Goal: Task Accomplishment & Management: Manage account settings

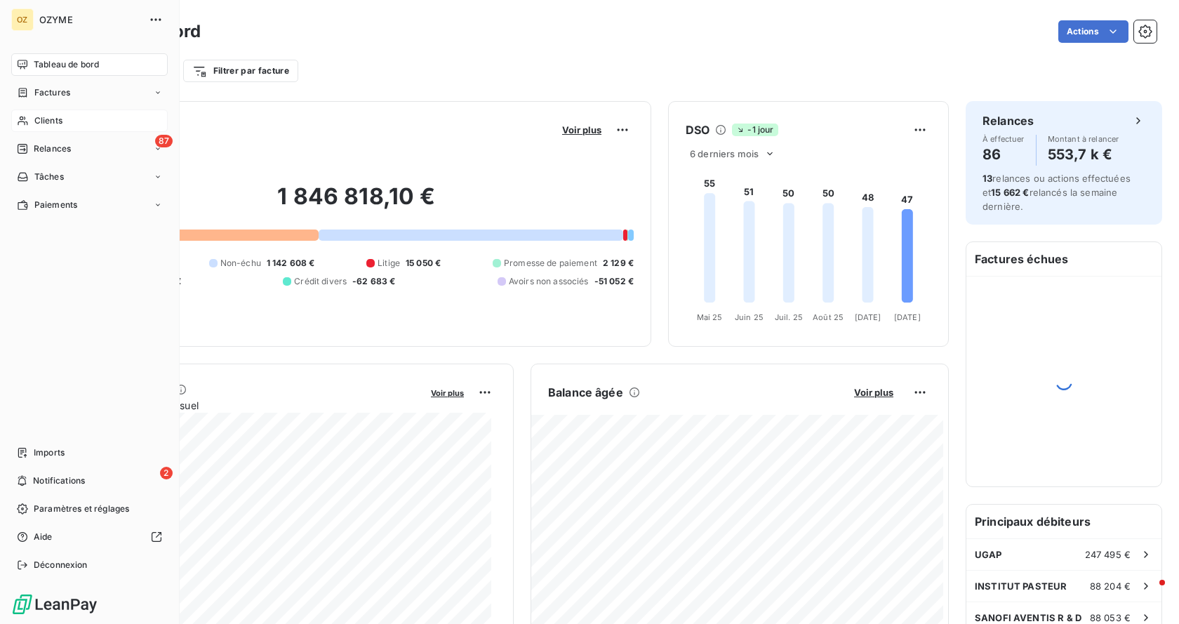
click at [66, 120] on div "Clients" at bounding box center [89, 120] width 156 height 22
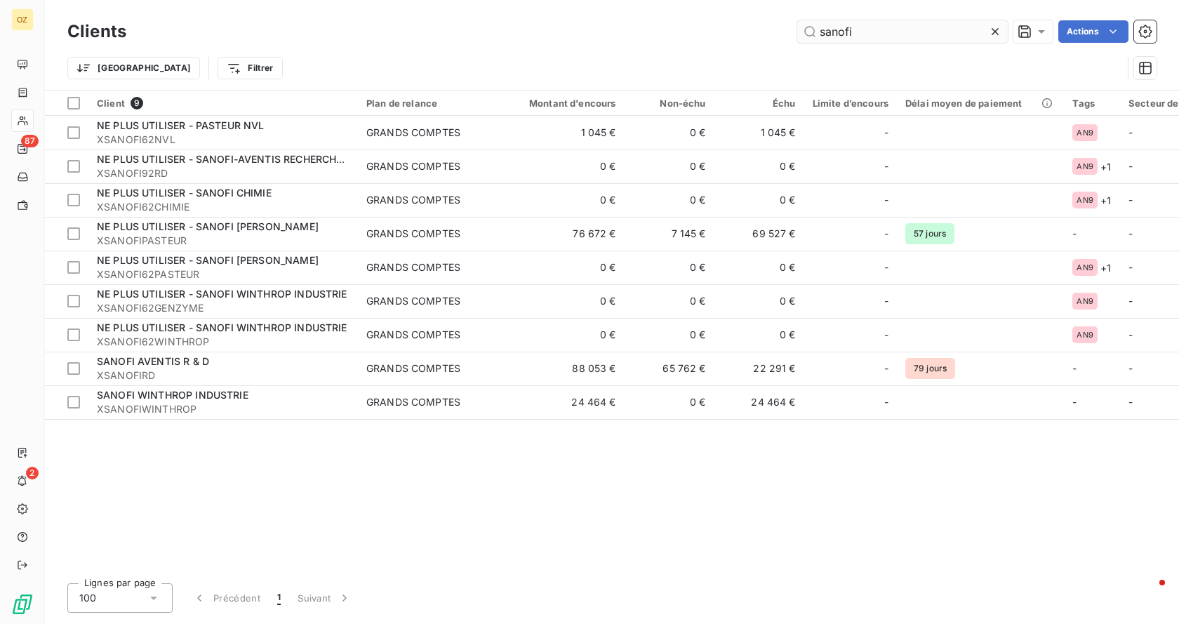
type input "sanofi"
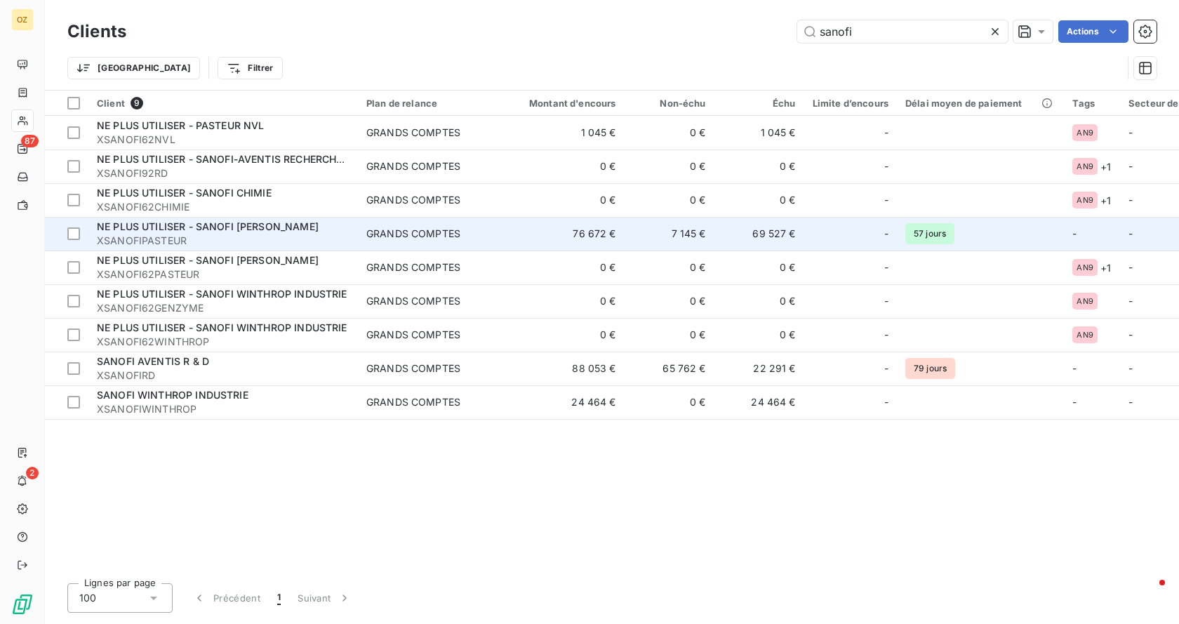
click at [426, 232] on div "GRANDS COMPTES" at bounding box center [413, 234] width 94 height 14
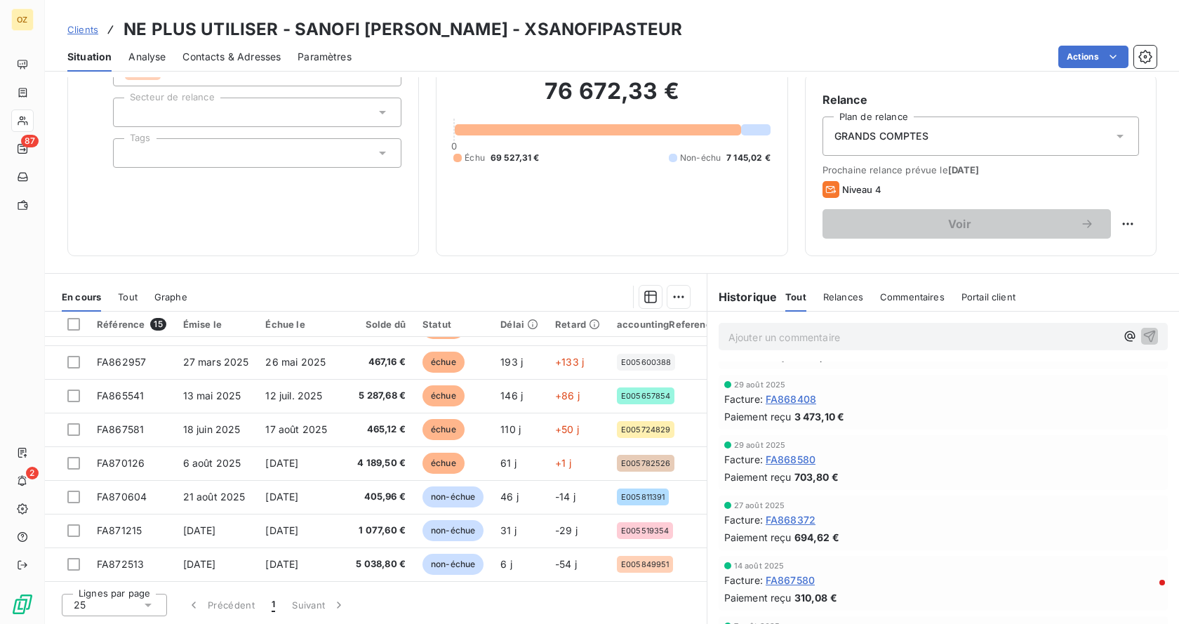
scroll to position [631, 0]
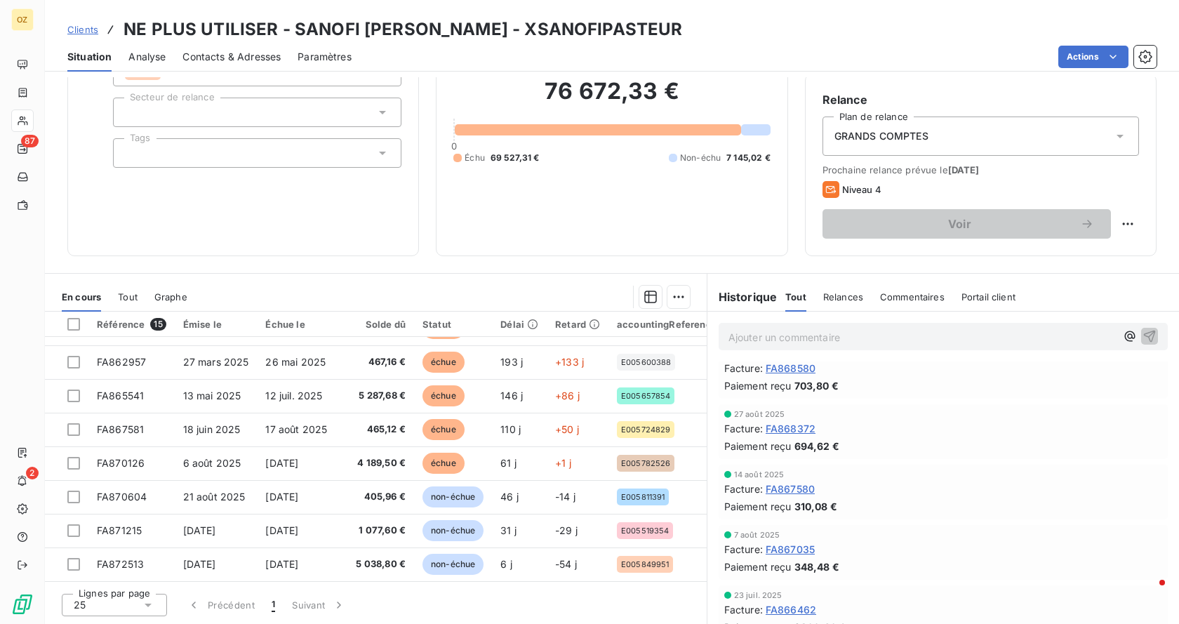
click at [794, 424] on span "FA868372" at bounding box center [790, 428] width 50 height 15
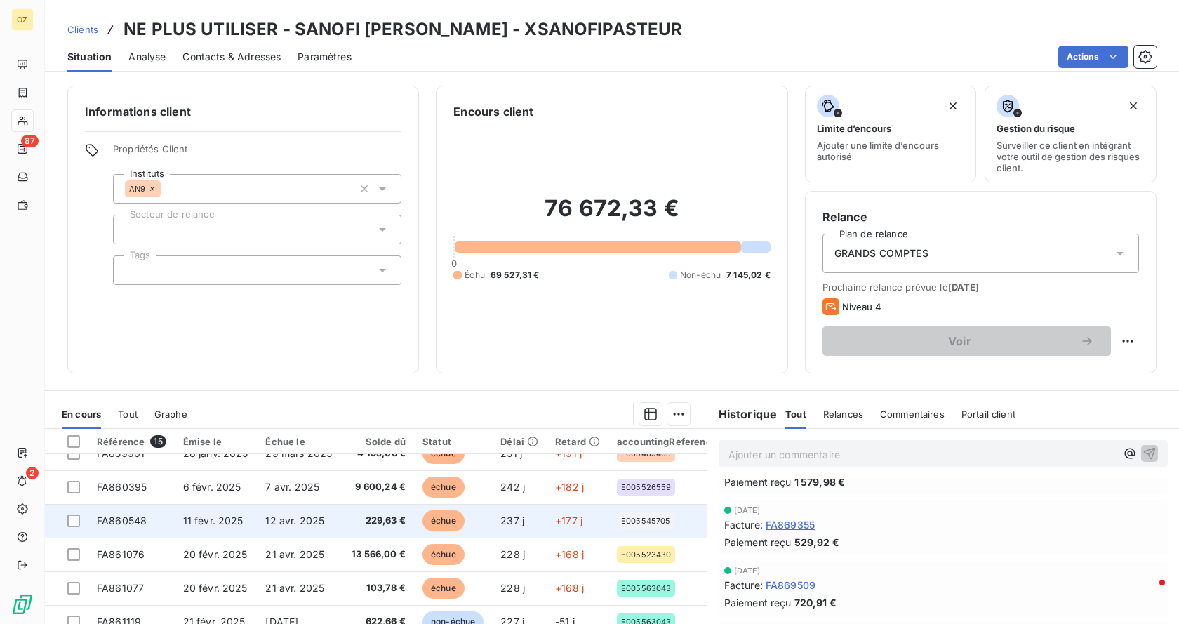
scroll to position [140, 0]
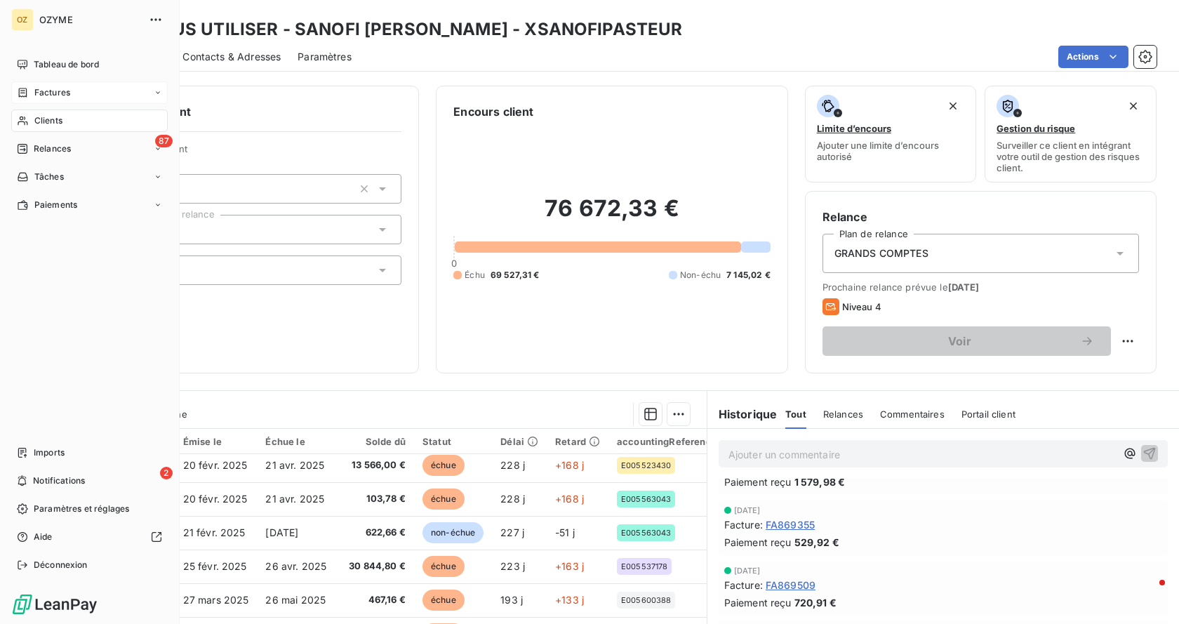
click at [74, 88] on div "Factures" at bounding box center [89, 92] width 156 height 22
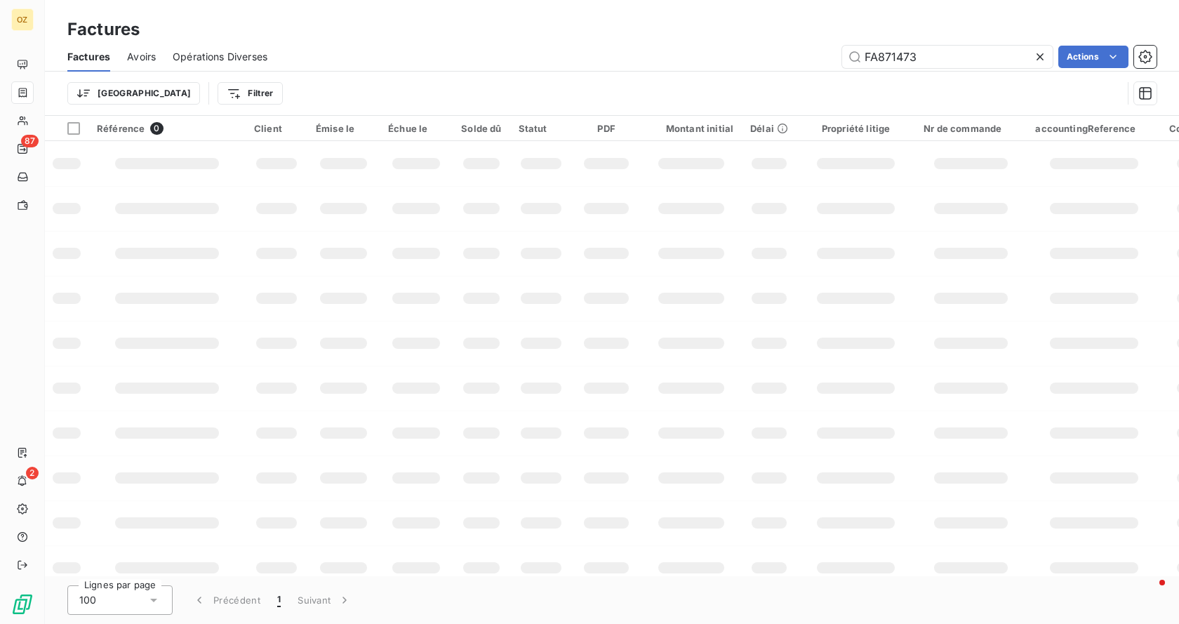
drag, startPoint x: 936, startPoint y: 50, endPoint x: 655, endPoint y: 16, distance: 282.7
click at [655, 16] on div "Factures Factures Avoirs Opérations Diverses FA871473 Actions Trier Filtrer" at bounding box center [612, 58] width 1134 height 116
type input "FA866362"
click at [932, 62] on input "FA866362" at bounding box center [947, 57] width 210 height 22
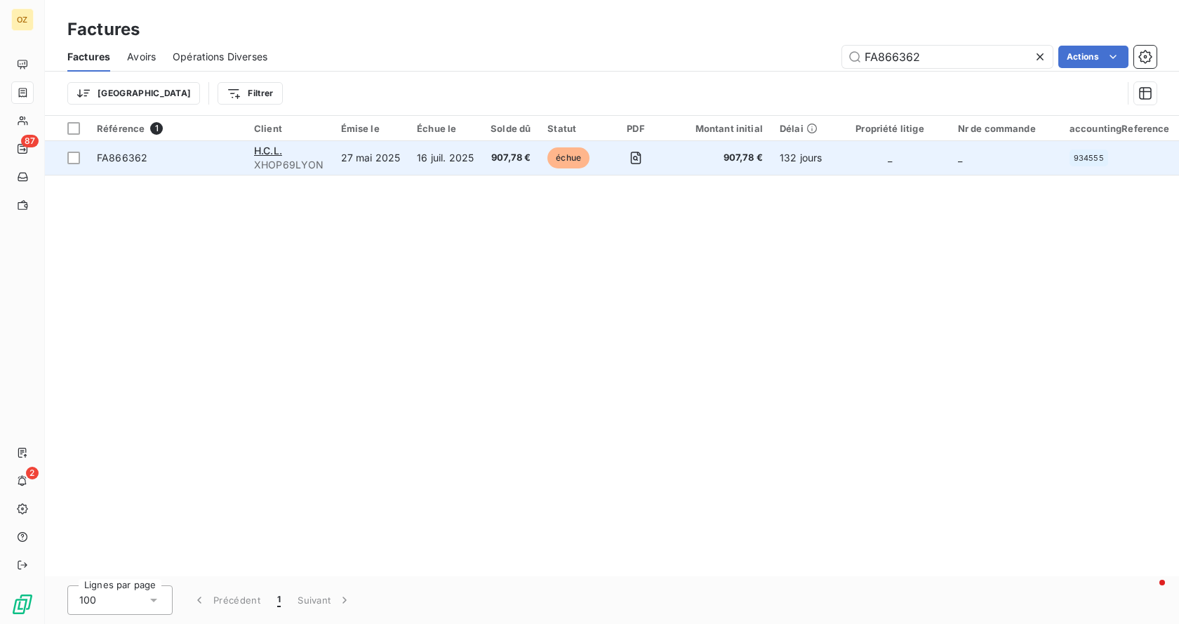
click at [208, 162] on span "FA866362" at bounding box center [167, 158] width 140 height 14
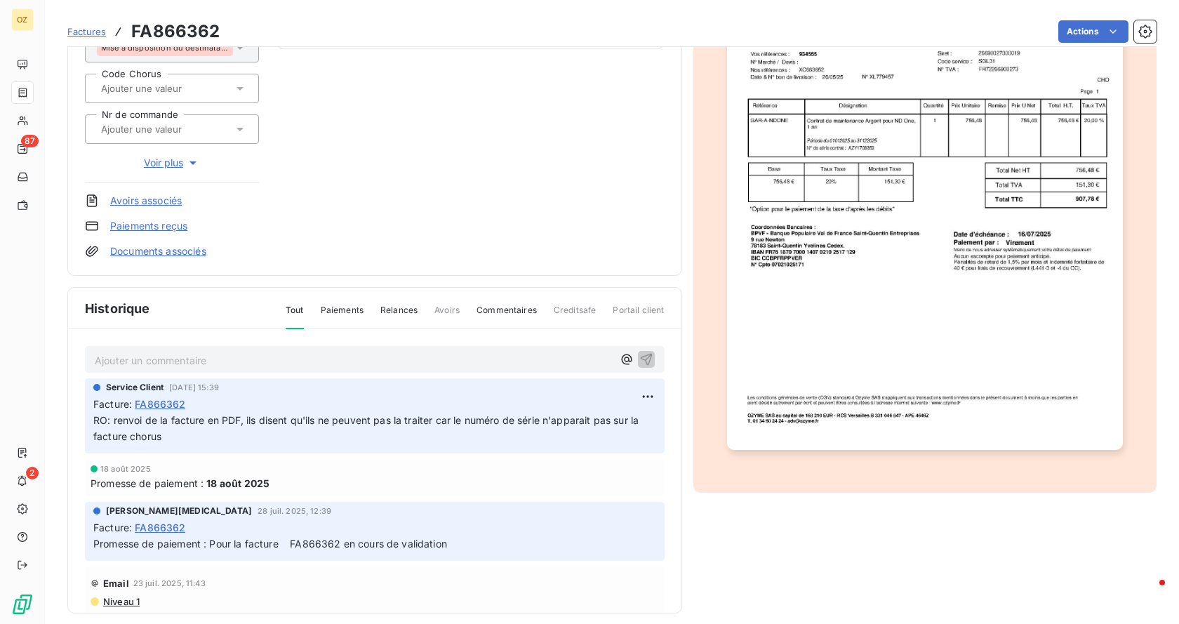
scroll to position [211, 0]
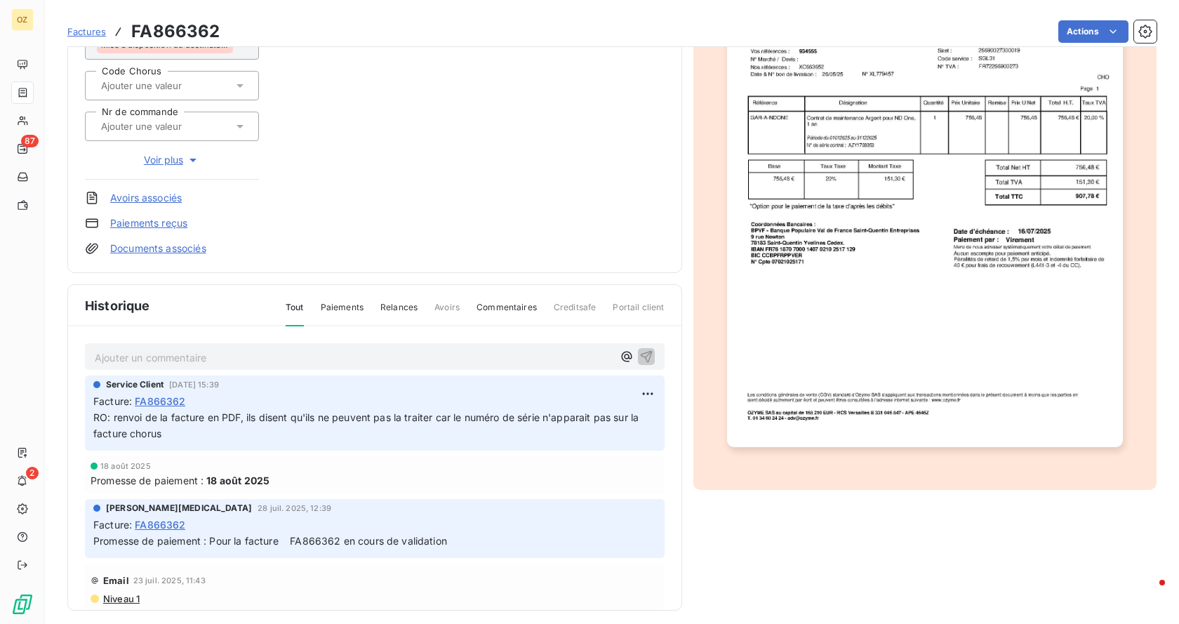
click at [943, 194] on img "button" at bounding box center [925, 166] width 396 height 559
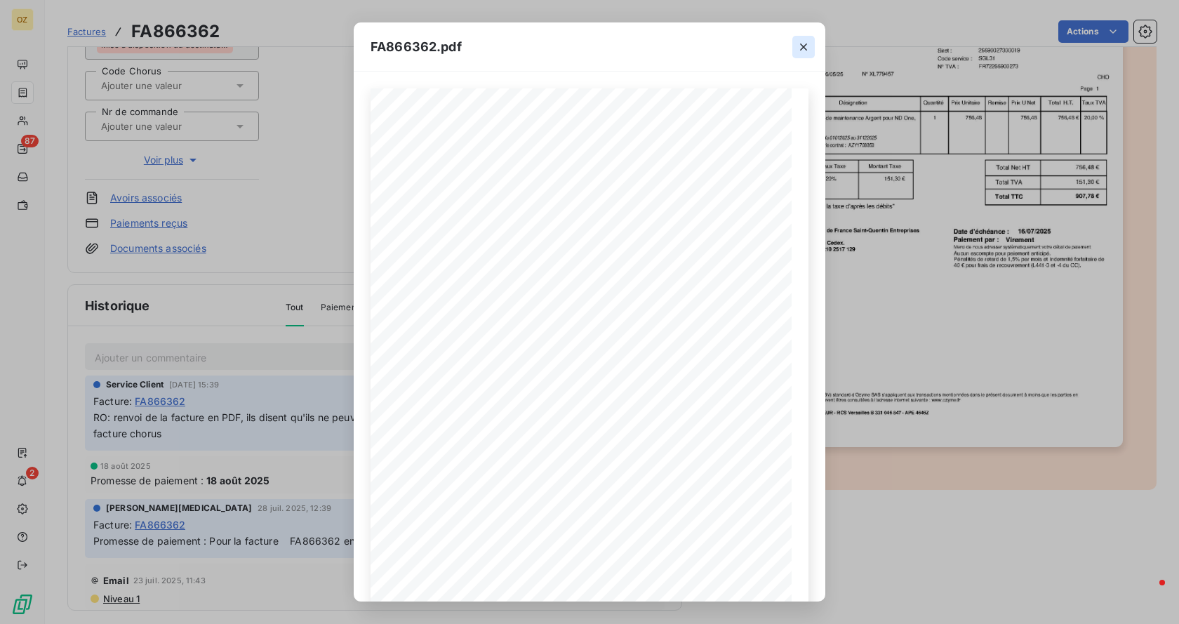
click at [804, 44] on icon "button" at bounding box center [803, 47] width 14 height 14
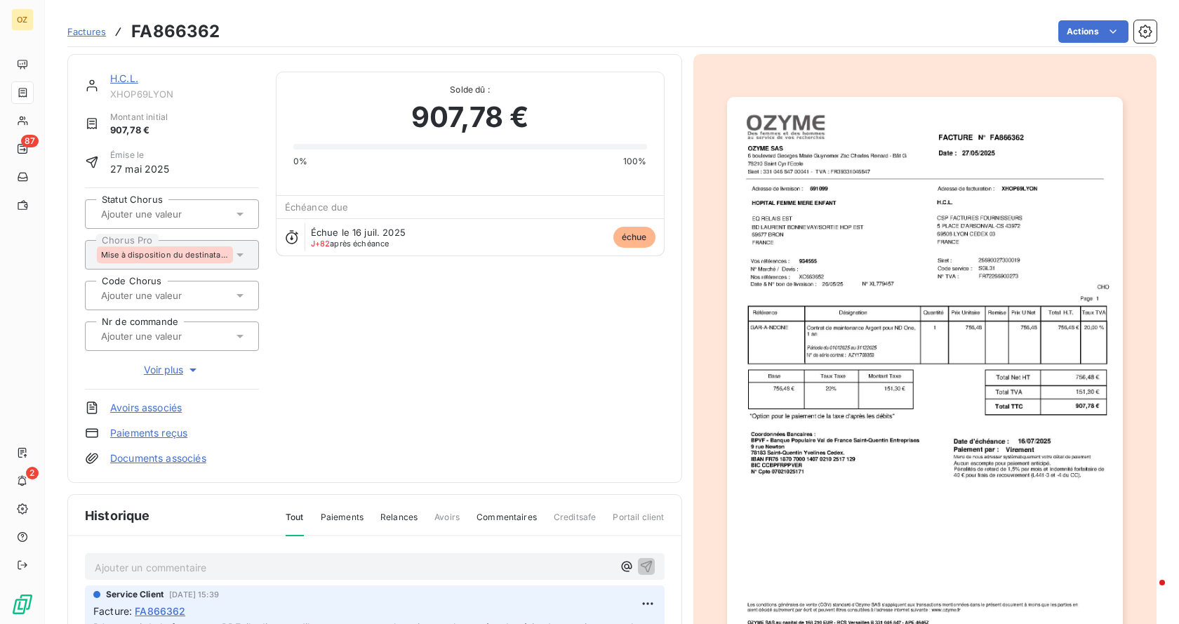
scroll to position [0, 0]
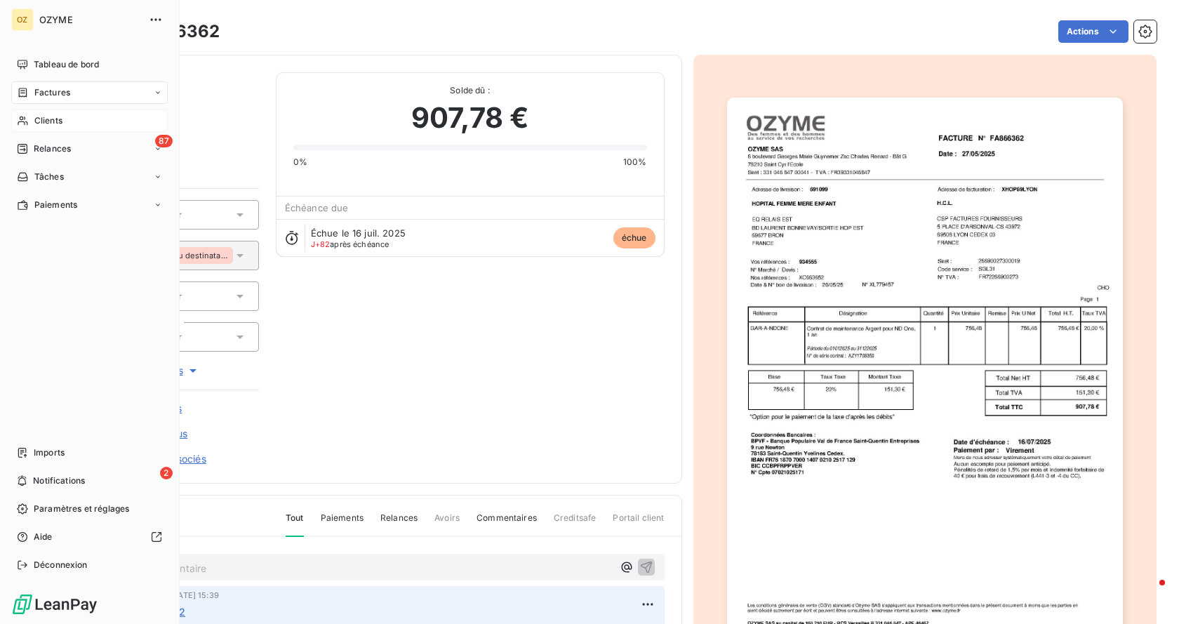
click at [34, 120] on span "Clients" at bounding box center [48, 120] width 28 height 13
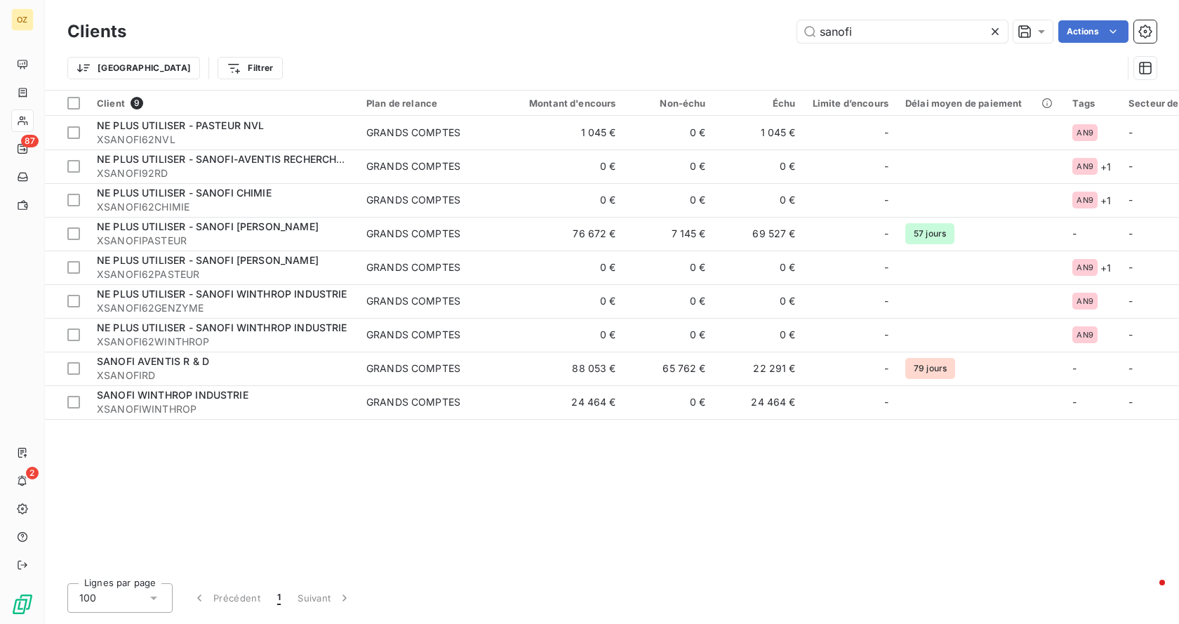
drag, startPoint x: 876, startPoint y: 28, endPoint x: 535, endPoint y: 0, distance: 342.1
click at [556, 4] on div "Clients sanofi Actions Trier Filtrer" at bounding box center [612, 45] width 1134 height 90
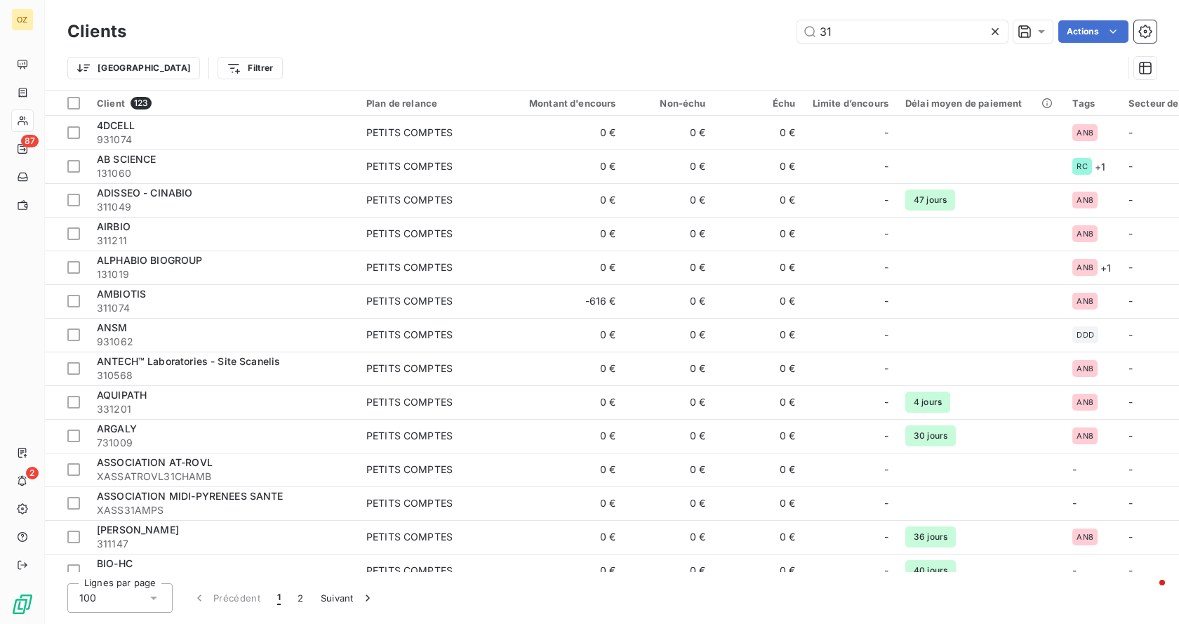
drag, startPoint x: 856, startPoint y: 34, endPoint x: 603, endPoint y: 1, distance: 255.5
click at [610, 6] on div "Clients 31 Actions Trier Filtrer" at bounding box center [612, 45] width 1134 height 90
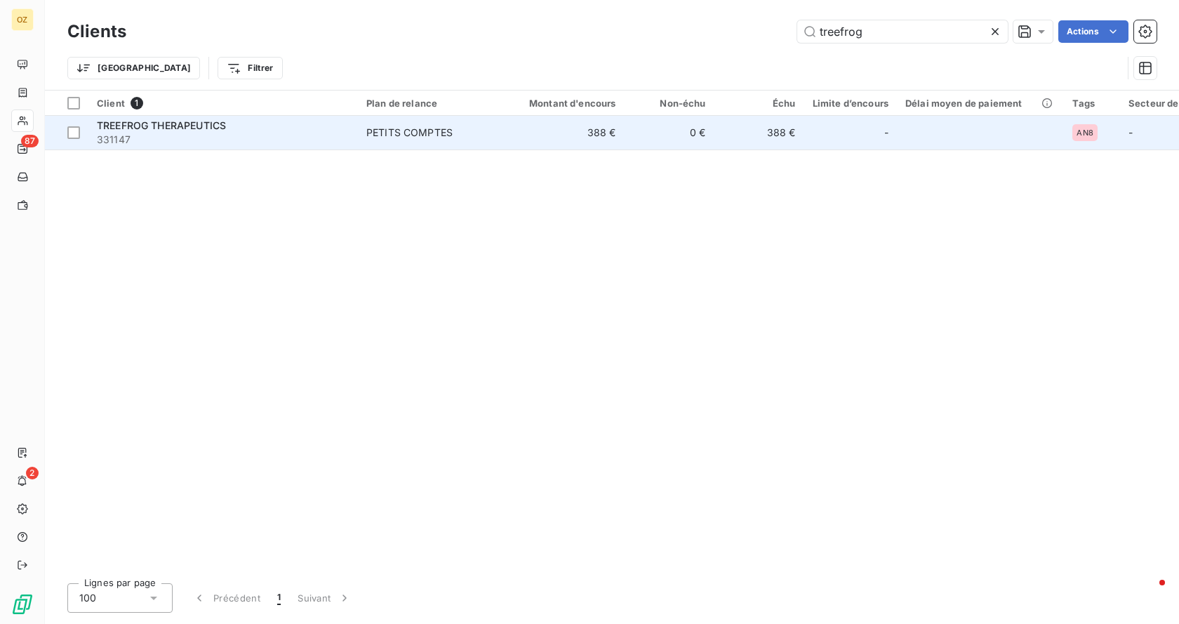
type input "treefrog"
click at [193, 136] on span "331147" at bounding box center [223, 140] width 253 height 14
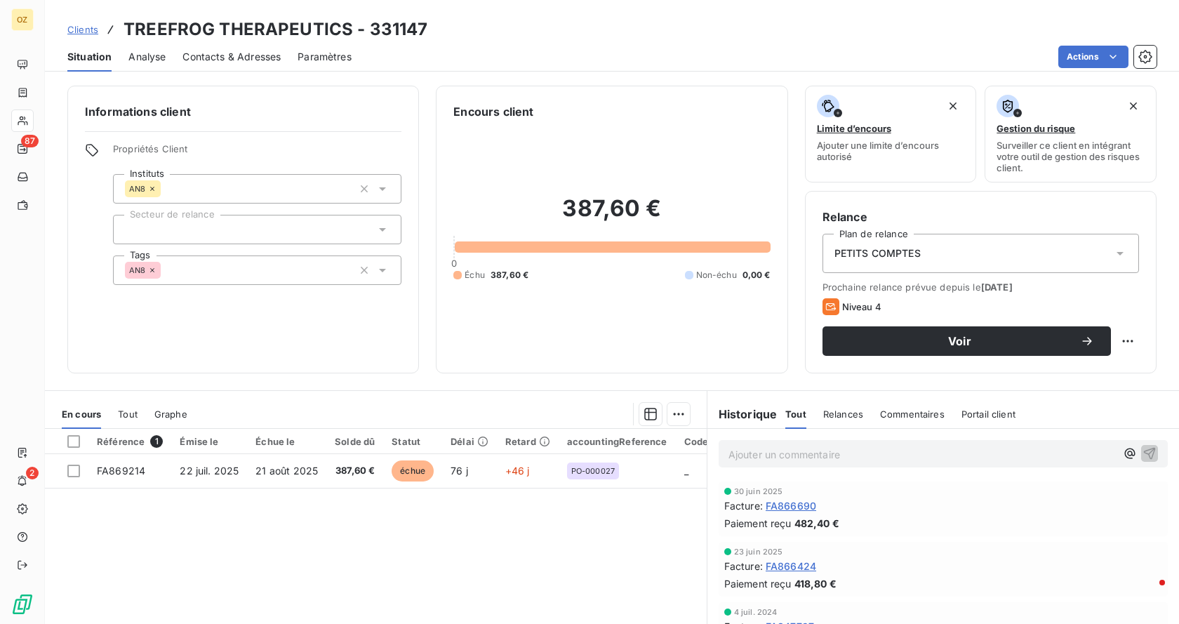
click at [241, 56] on span "Contacts & Adresses" at bounding box center [231, 57] width 98 height 14
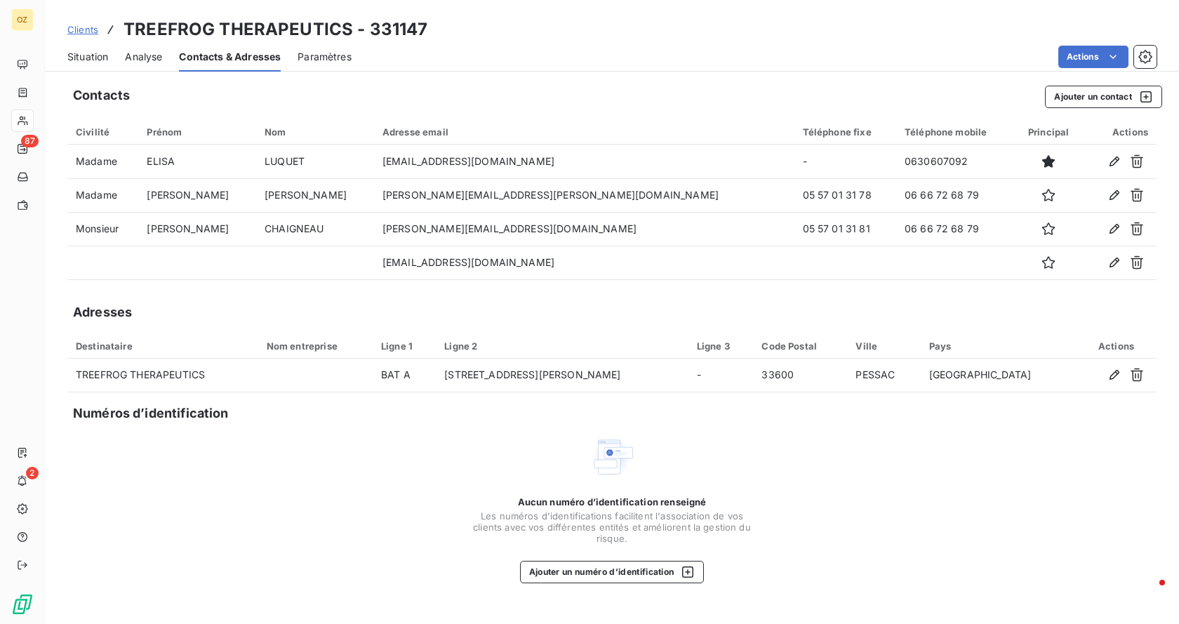
click at [126, 55] on span "Analyse" at bounding box center [143, 57] width 37 height 14
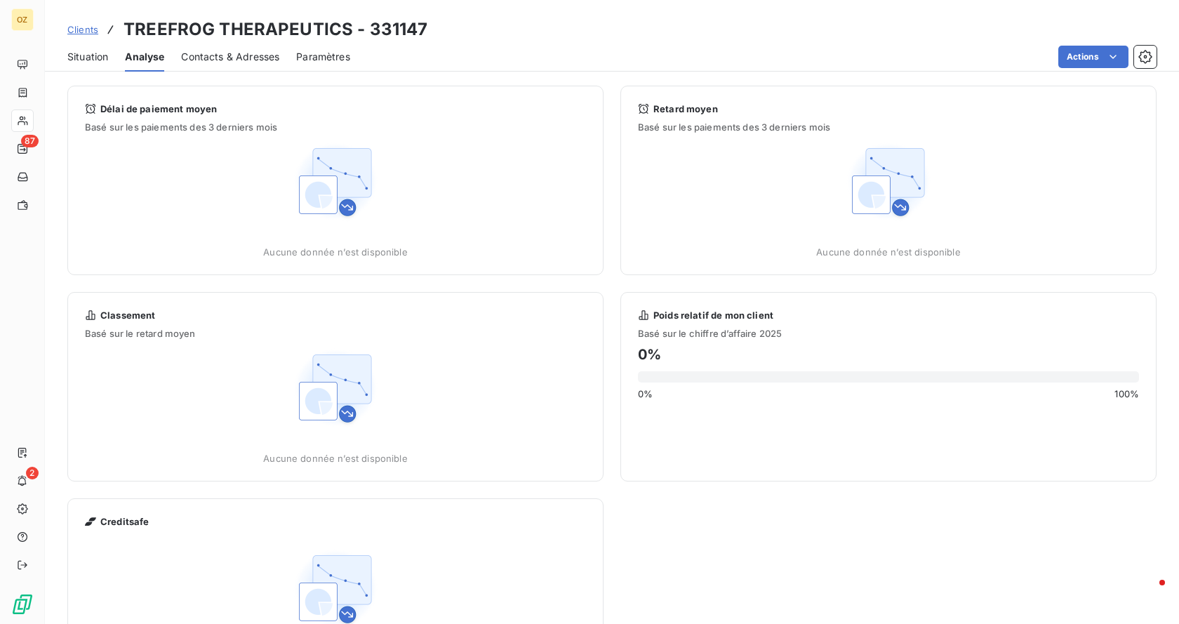
click at [327, 60] on span "Paramètres" at bounding box center [323, 57] width 54 height 14
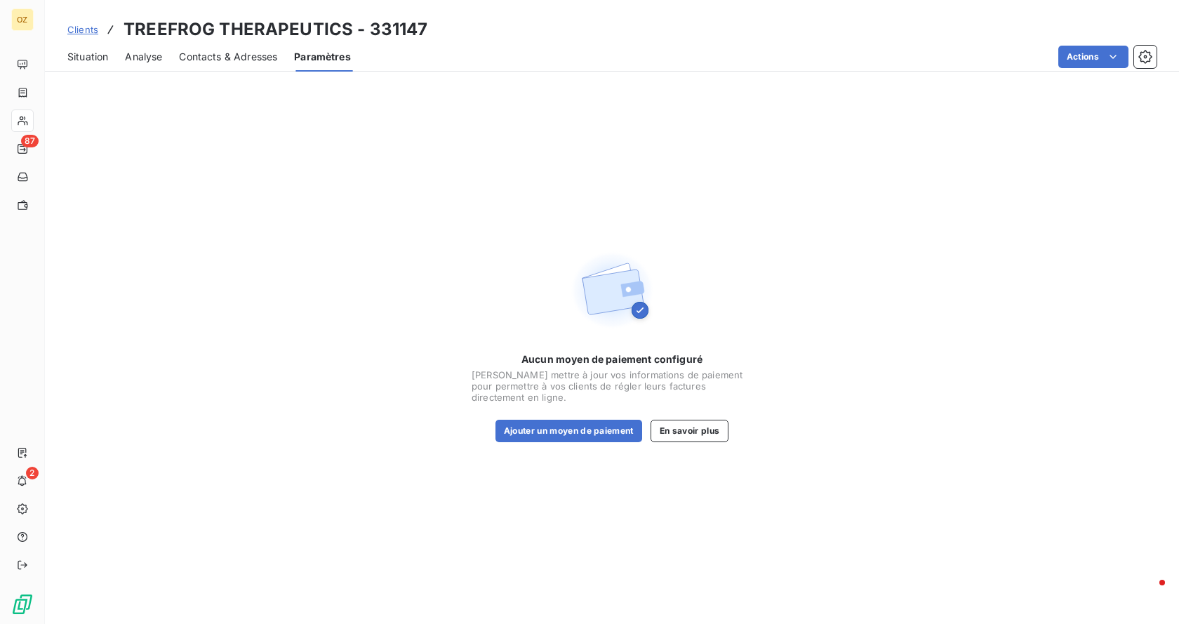
click at [223, 55] on span "Contacts & Adresses" at bounding box center [228, 57] width 98 height 14
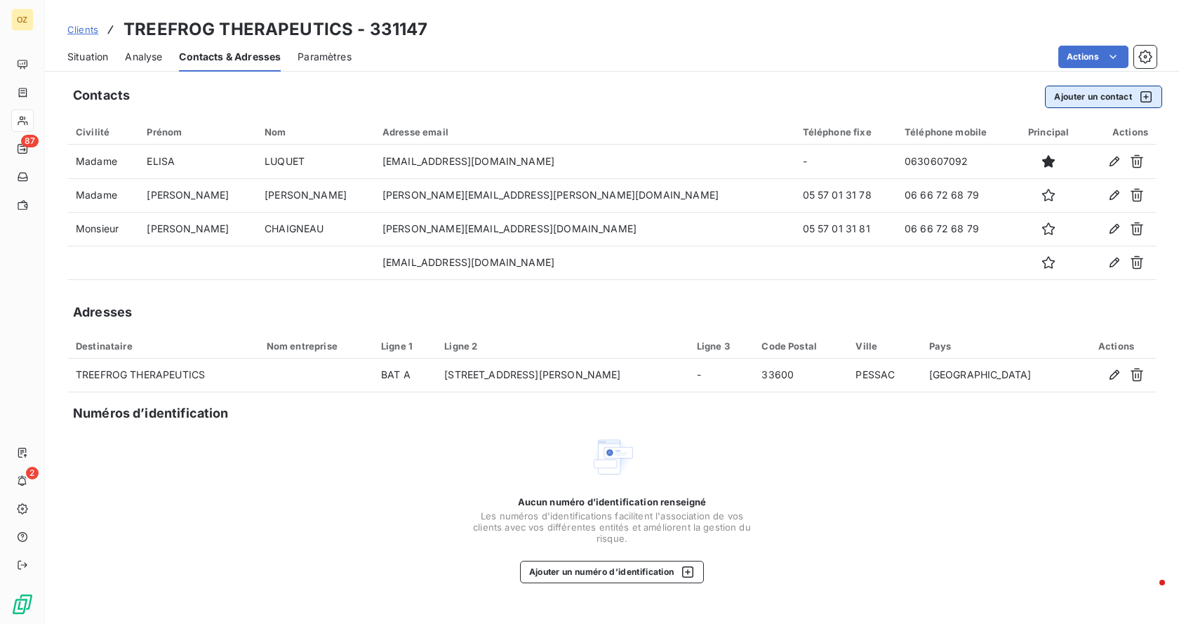
click at [1089, 97] on button "Ajouter un contact" at bounding box center [1103, 97] width 117 height 22
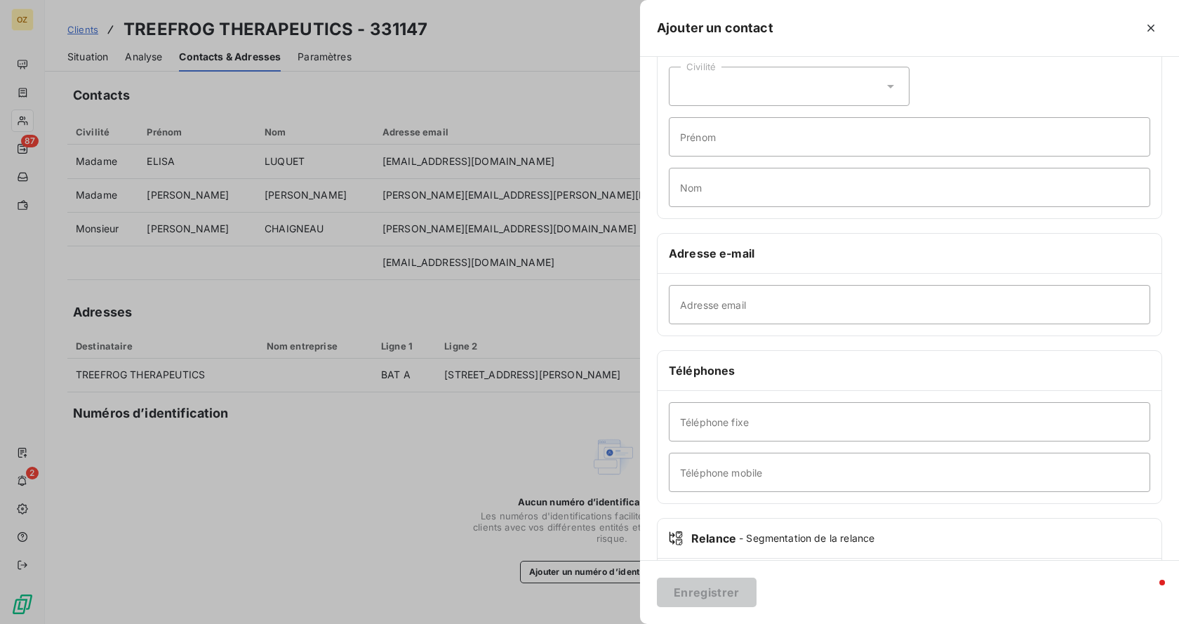
scroll to position [137, 0]
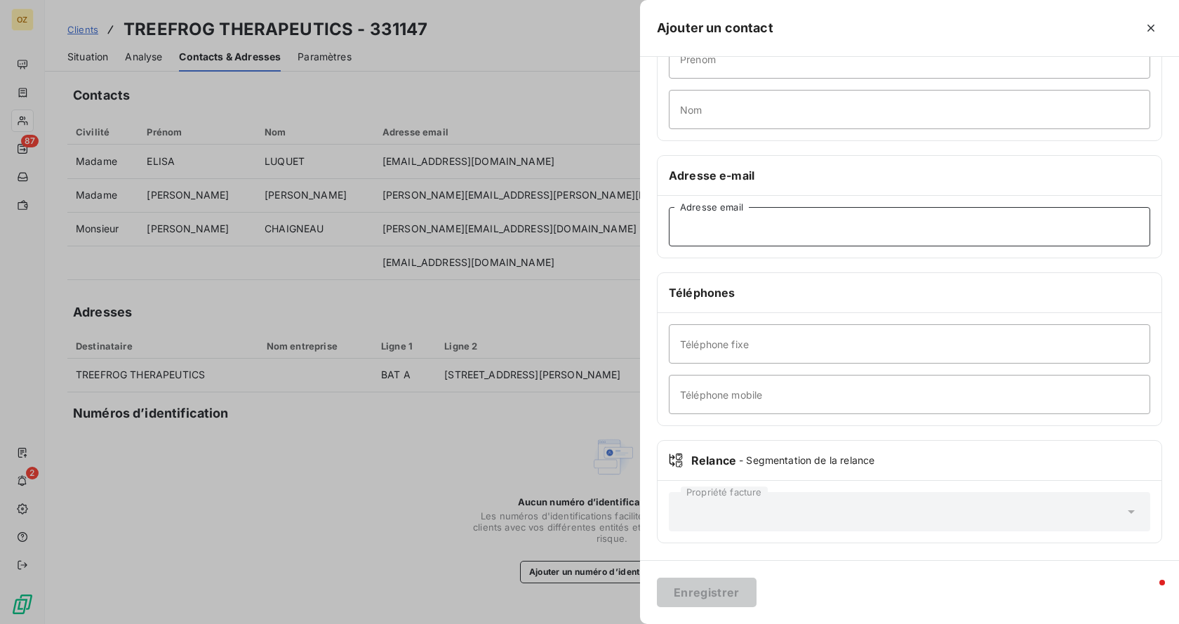
click at [703, 222] on input "Adresse email" at bounding box center [909, 226] width 481 height 39
paste input "[DOMAIN_NAME][EMAIL_ADDRESS][DOMAIN_NAME]"
type input "[DOMAIN_NAME][EMAIL_ADDRESS][DOMAIN_NAME]"
click at [715, 594] on button "Enregistrer" at bounding box center [707, 591] width 100 height 29
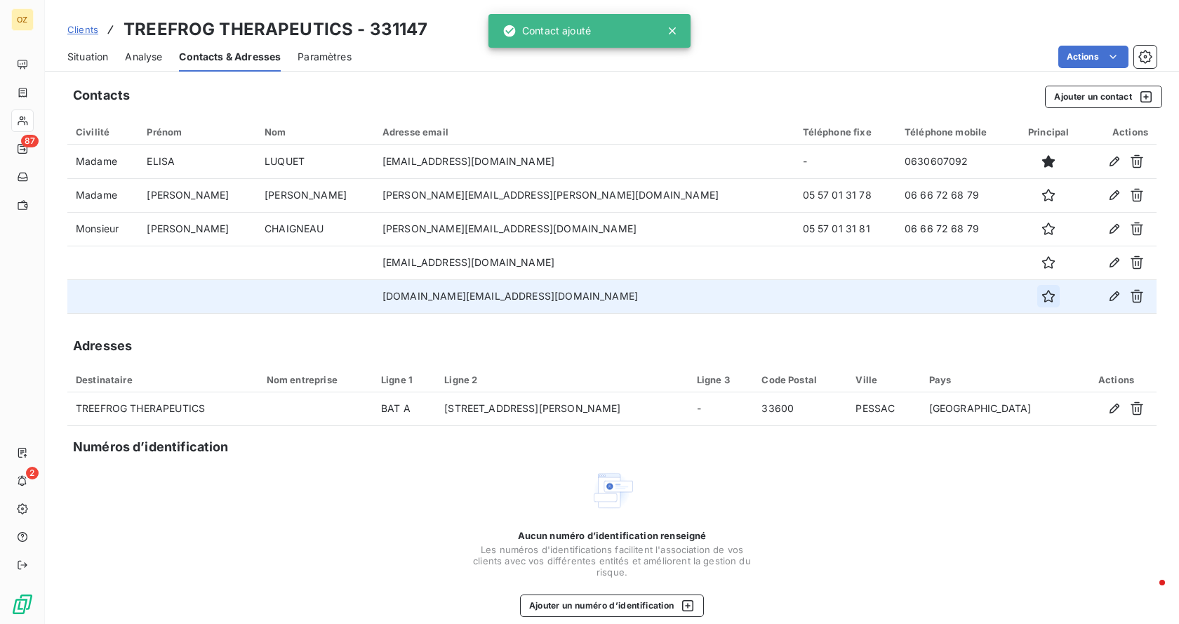
click at [1041, 295] on icon "button" at bounding box center [1048, 296] width 14 height 14
click at [1067, 100] on button "Ajouter un contact" at bounding box center [1103, 97] width 117 height 22
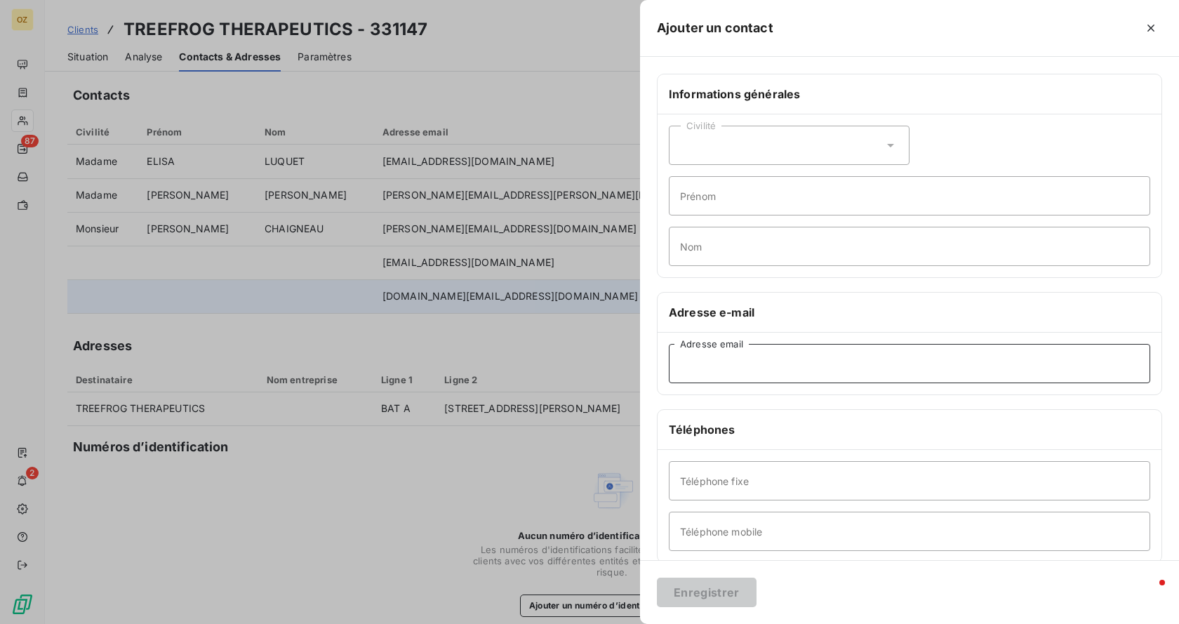
click at [728, 369] on input "Adresse email" at bounding box center [909, 363] width 481 height 39
paste input "[EMAIL_ADDRESS][DOMAIN_NAME]"
type input "[EMAIL_ADDRESS][DOMAIN_NAME]"
click at [721, 594] on button "Enregistrer" at bounding box center [707, 591] width 100 height 29
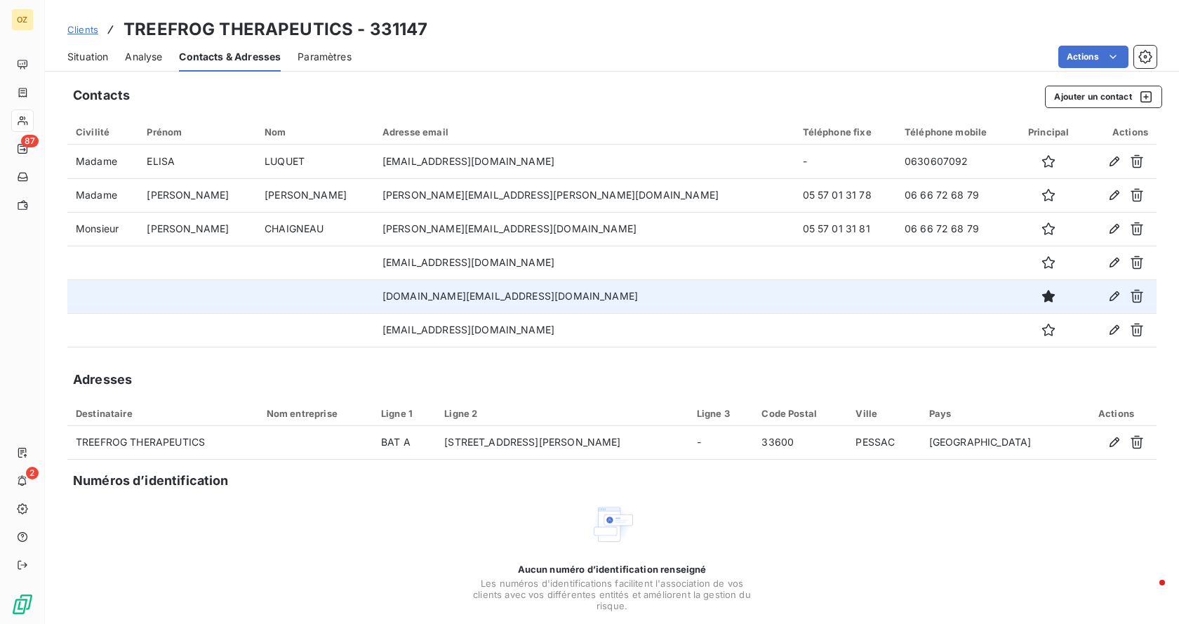
click at [103, 59] on span "Situation" at bounding box center [87, 57] width 41 height 14
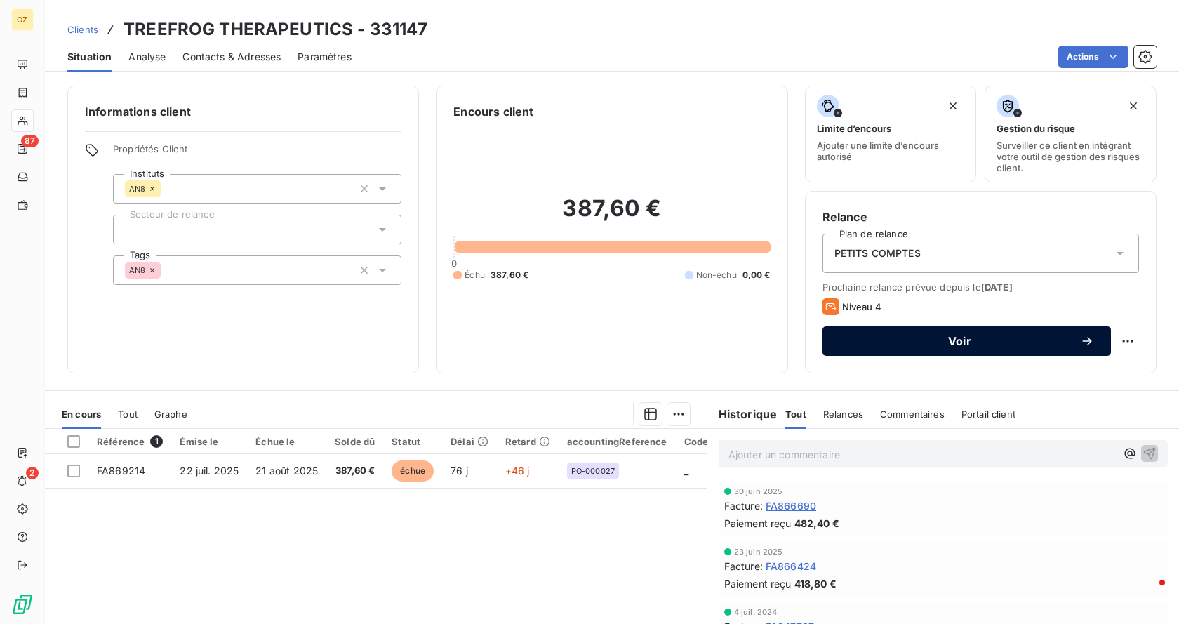
click at [907, 347] on div "Voir" at bounding box center [966, 341] width 255 height 14
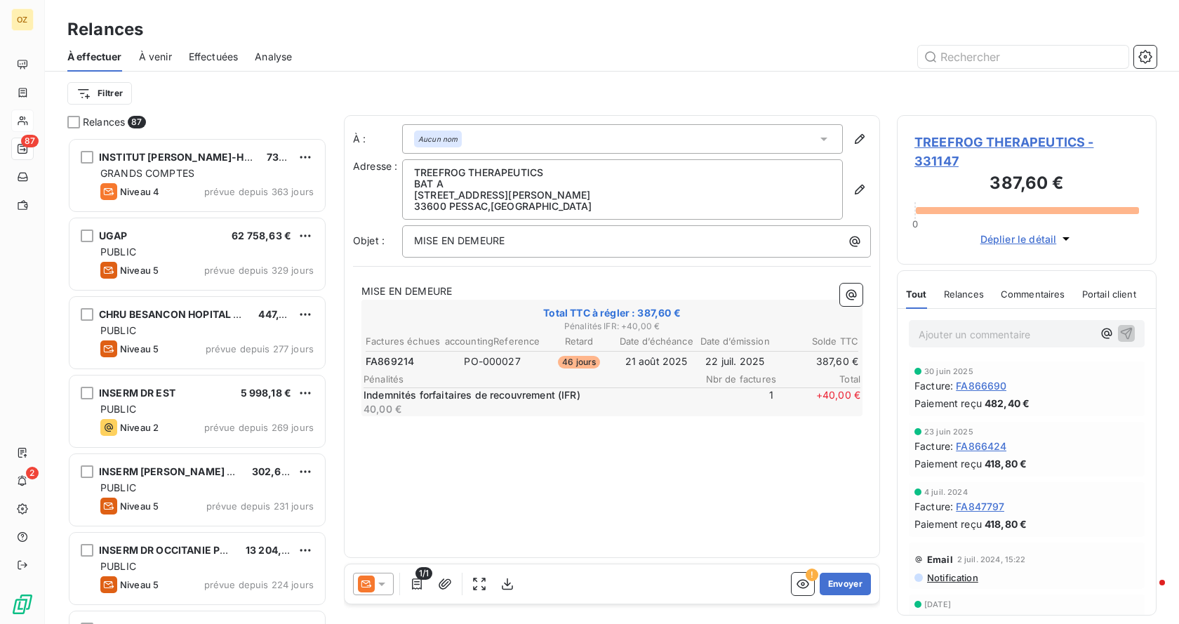
click at [383, 580] on icon at bounding box center [382, 584] width 14 height 14
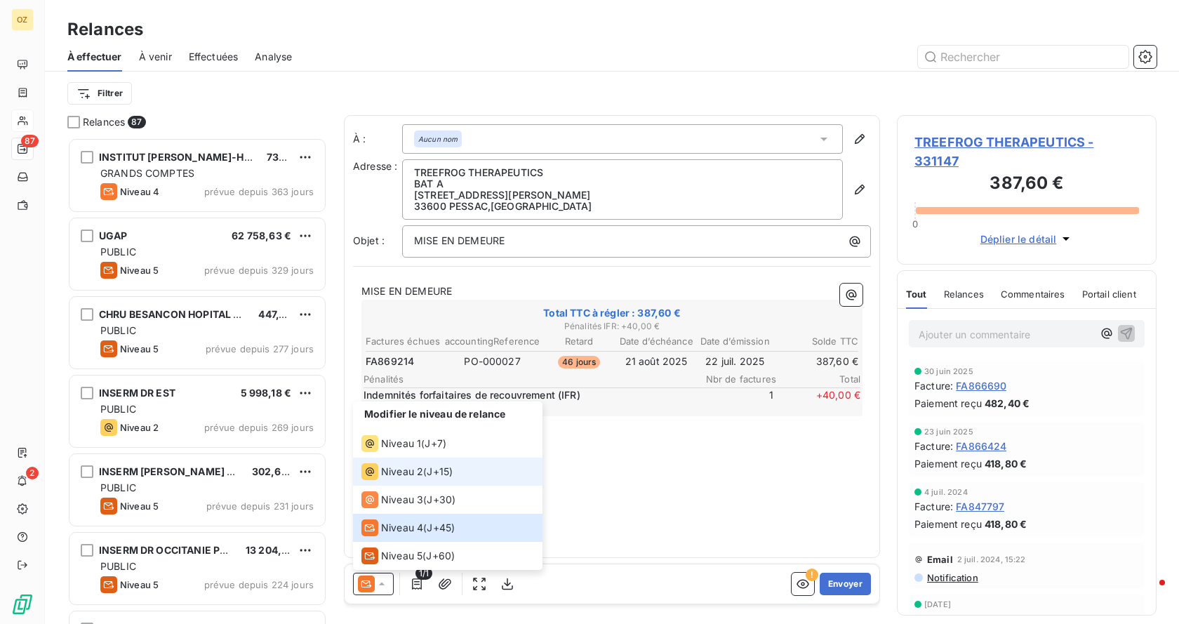
click at [381, 480] on li "Niveau 2 ( J+15 )" at bounding box center [447, 471] width 189 height 28
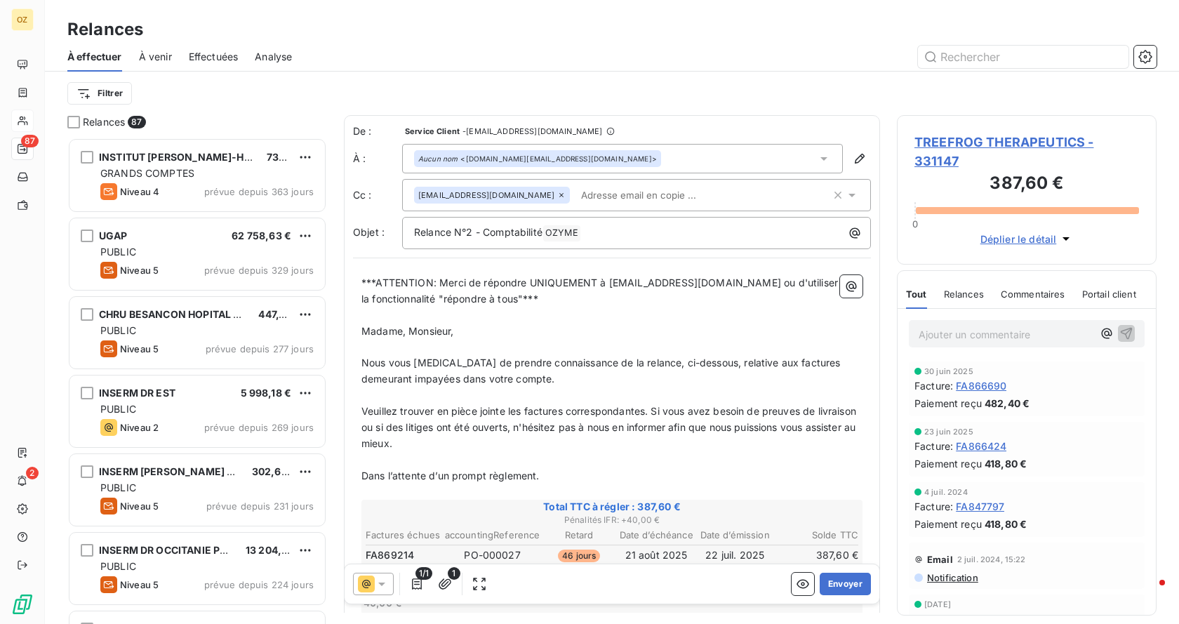
click at [817, 156] on icon at bounding box center [824, 159] width 14 height 14
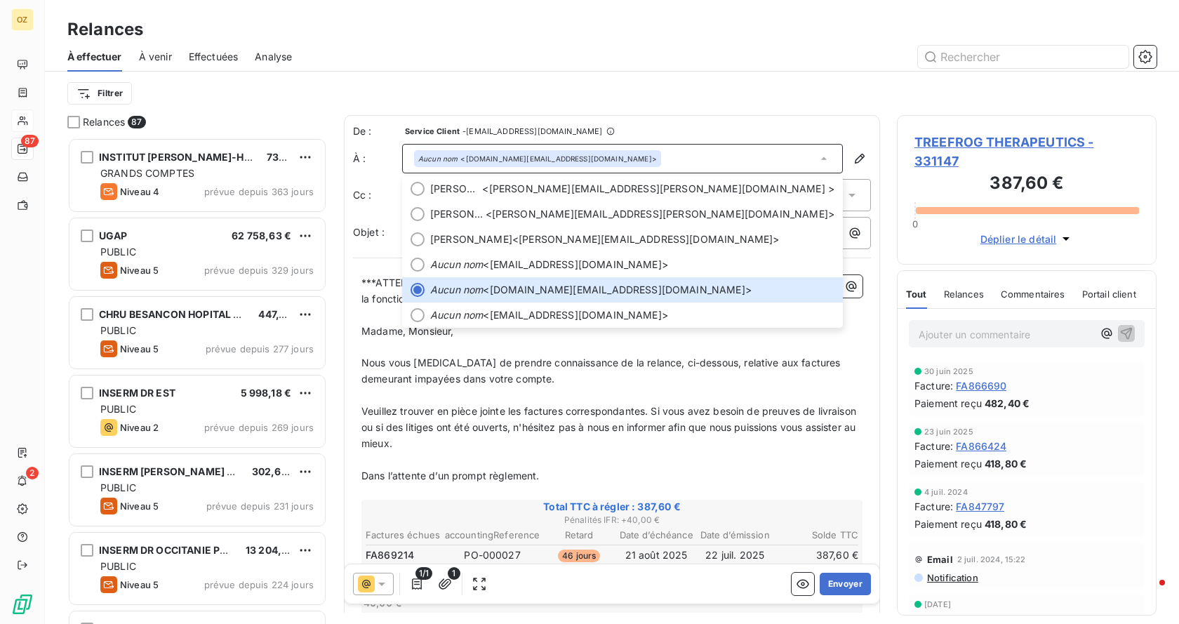
click at [593, 403] on p "﻿" at bounding box center [611, 395] width 501 height 16
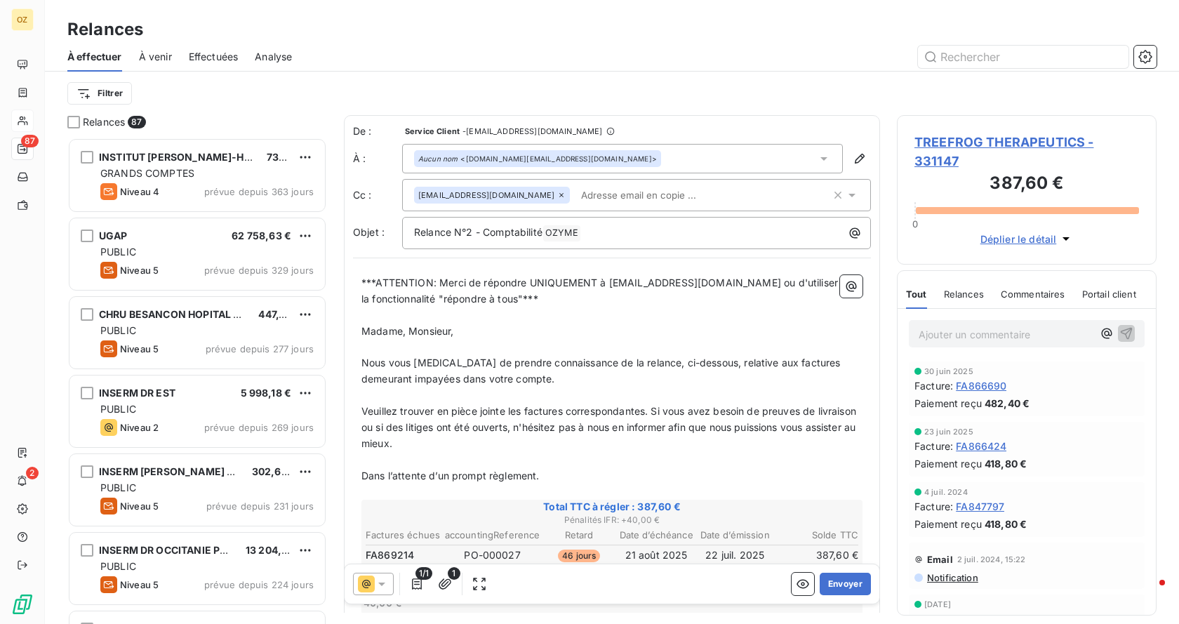
click at [817, 152] on icon at bounding box center [824, 159] width 14 height 14
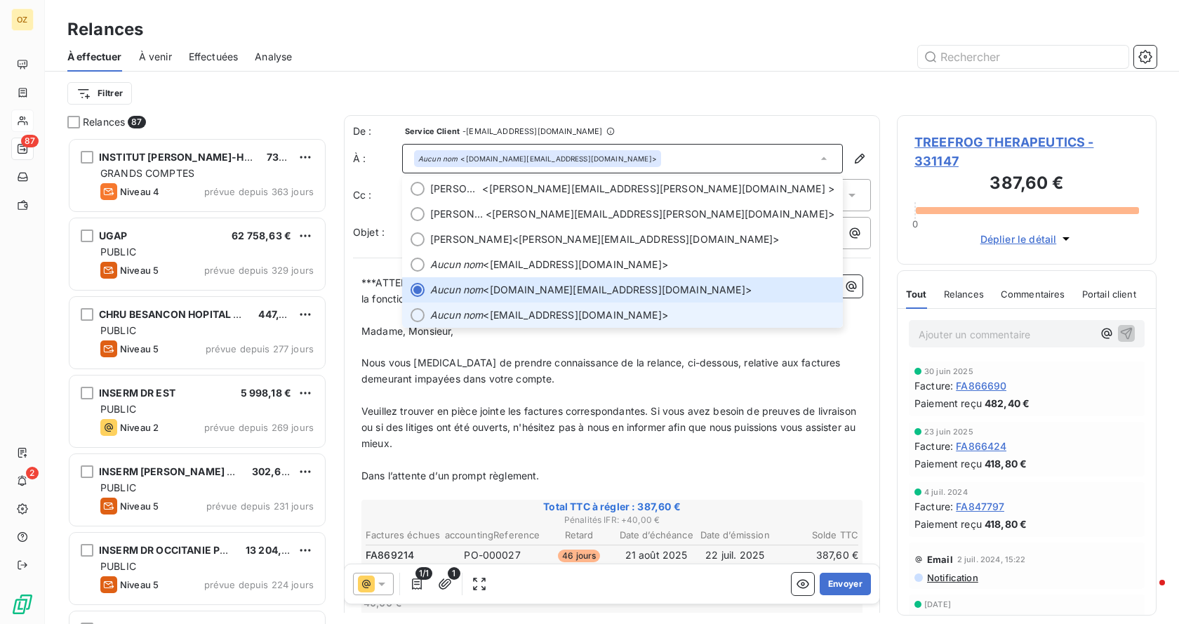
click at [559, 322] on li "Aucun nom <[EMAIL_ADDRESS][DOMAIN_NAME]>" at bounding box center [622, 314] width 441 height 25
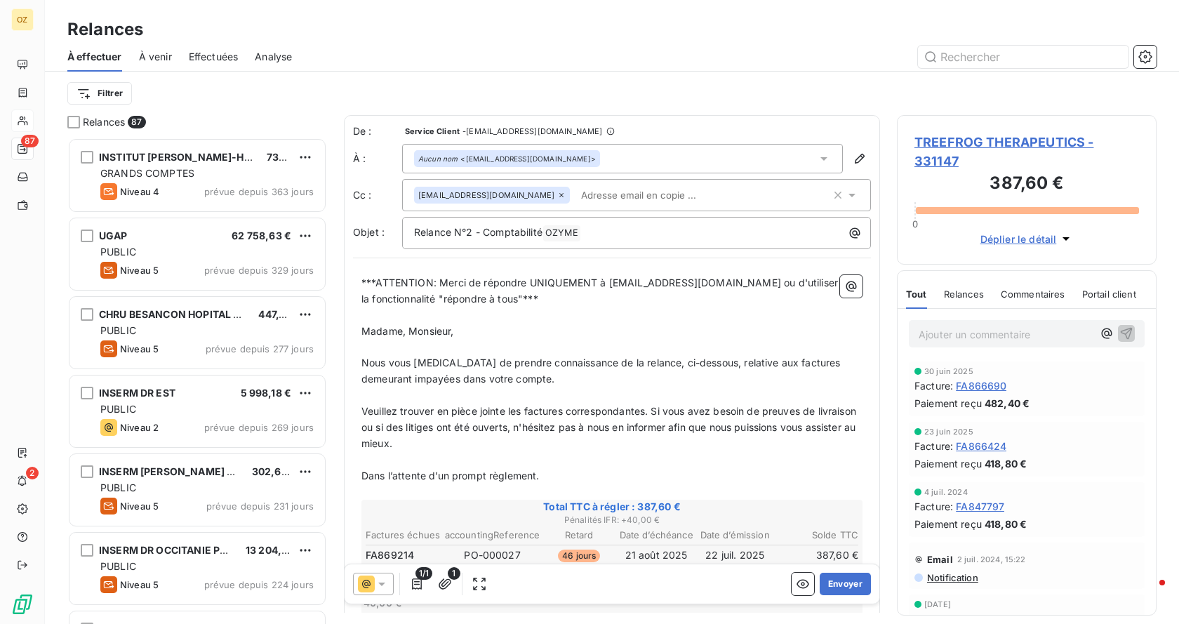
click at [708, 201] on div "[EMAIL_ADDRESS][DOMAIN_NAME]" at bounding box center [622, 195] width 417 height 21
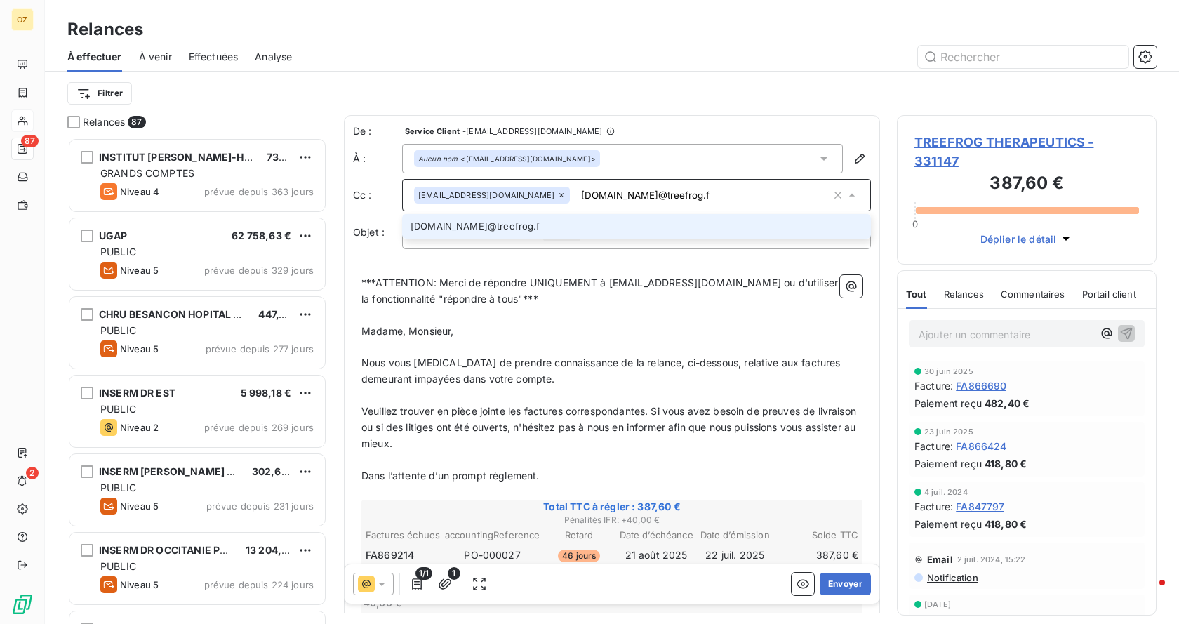
type input "[DOMAIN_NAME][EMAIL_ADDRESS][DOMAIN_NAME]"
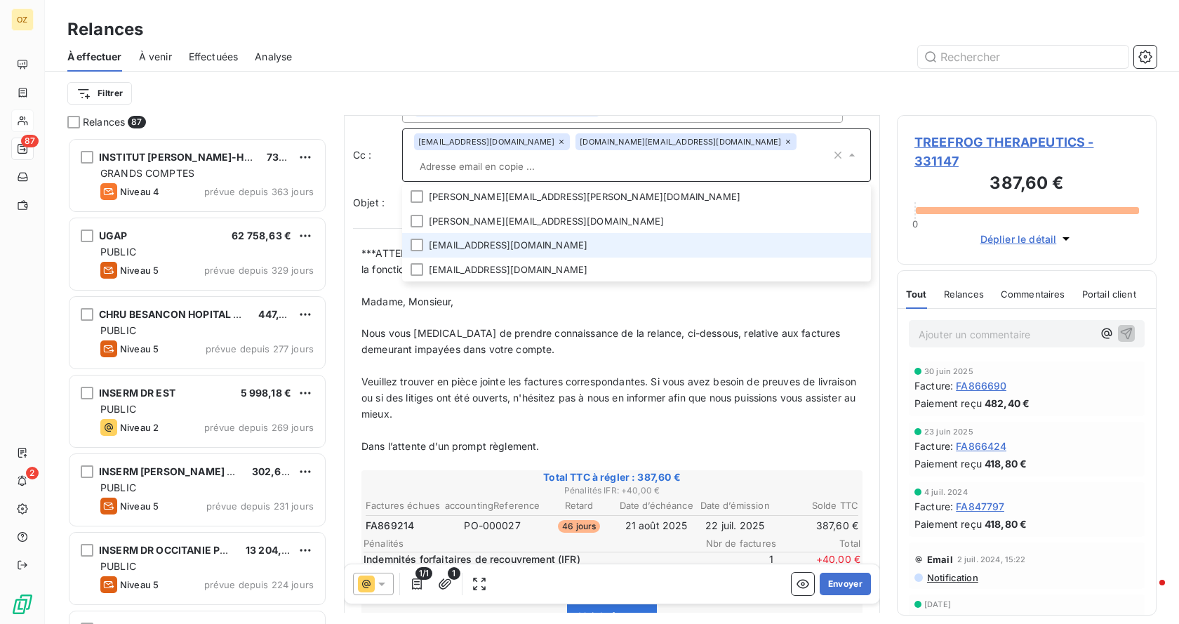
scroll to position [72, 0]
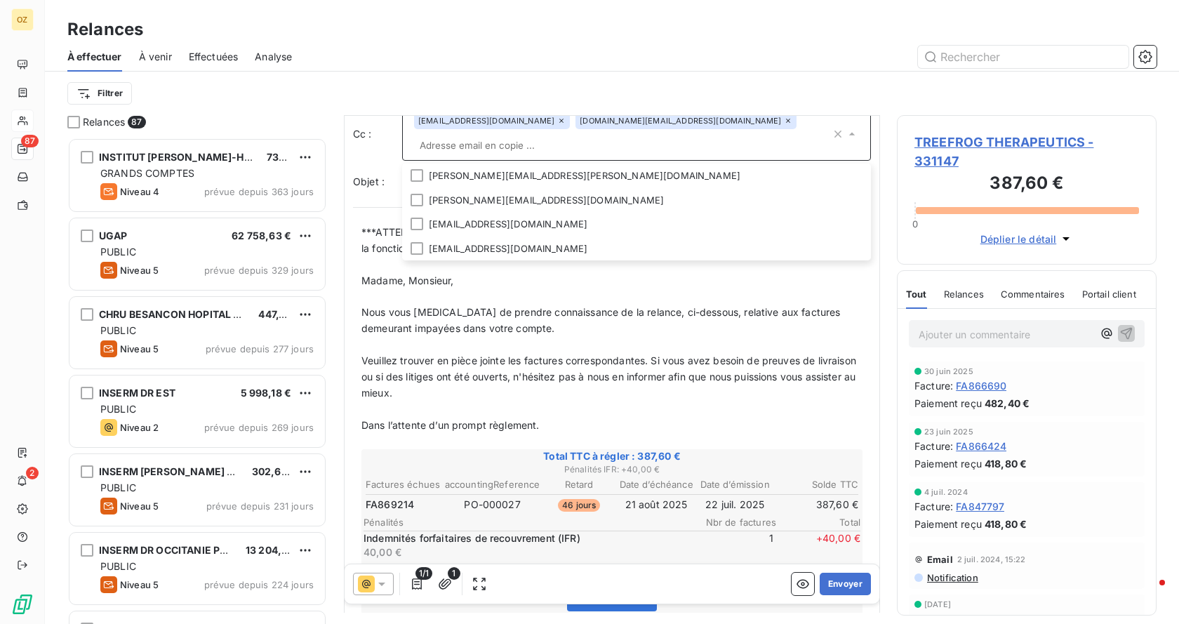
click at [638, 305] on p "Nous vous [MEDICAL_DATA] de prendre connaissance de la relance, ci-dessous, rel…" at bounding box center [611, 321] width 501 height 32
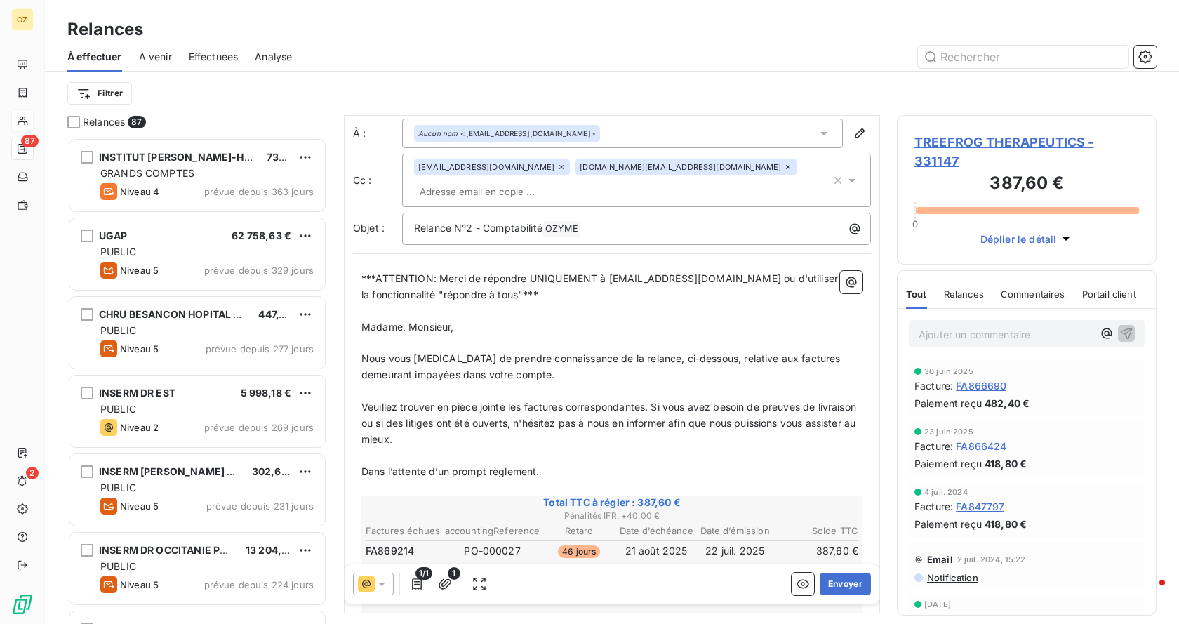
scroll to position [0, 0]
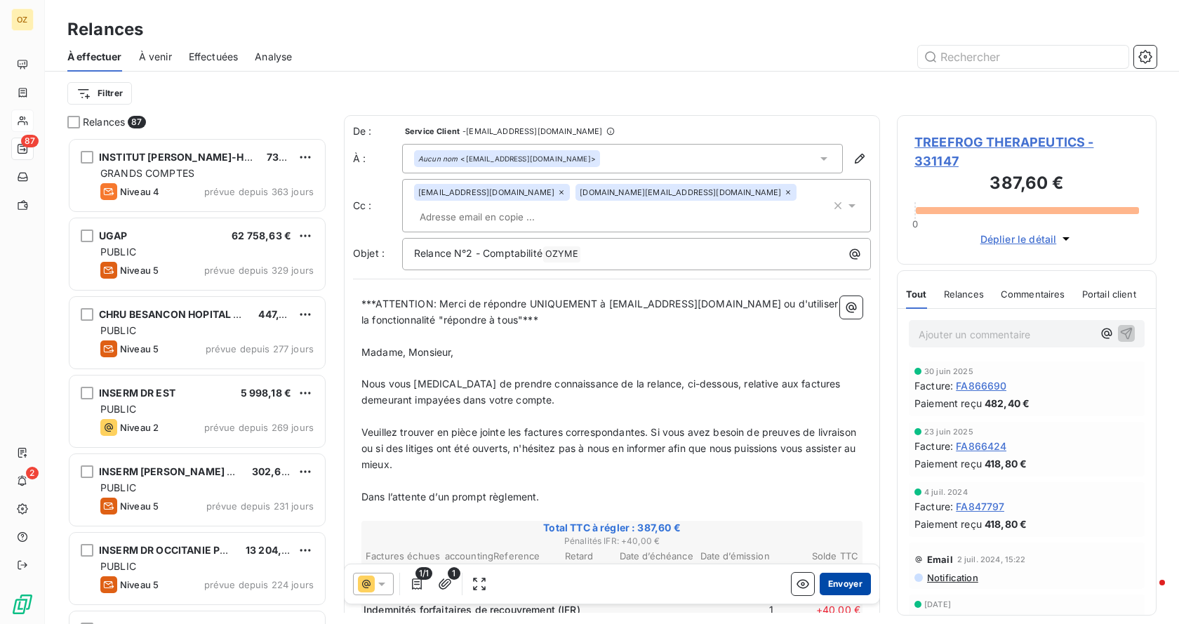
click at [837, 588] on button "Envoyer" at bounding box center [845, 584] width 51 height 22
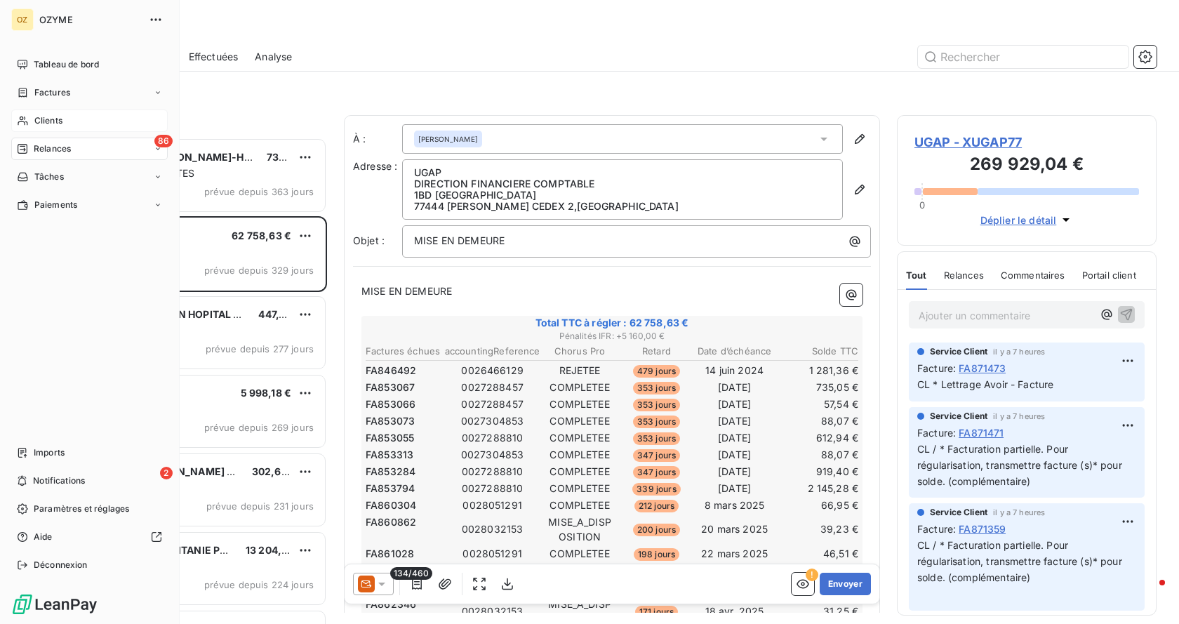
click at [51, 112] on div "Clients" at bounding box center [89, 120] width 156 height 22
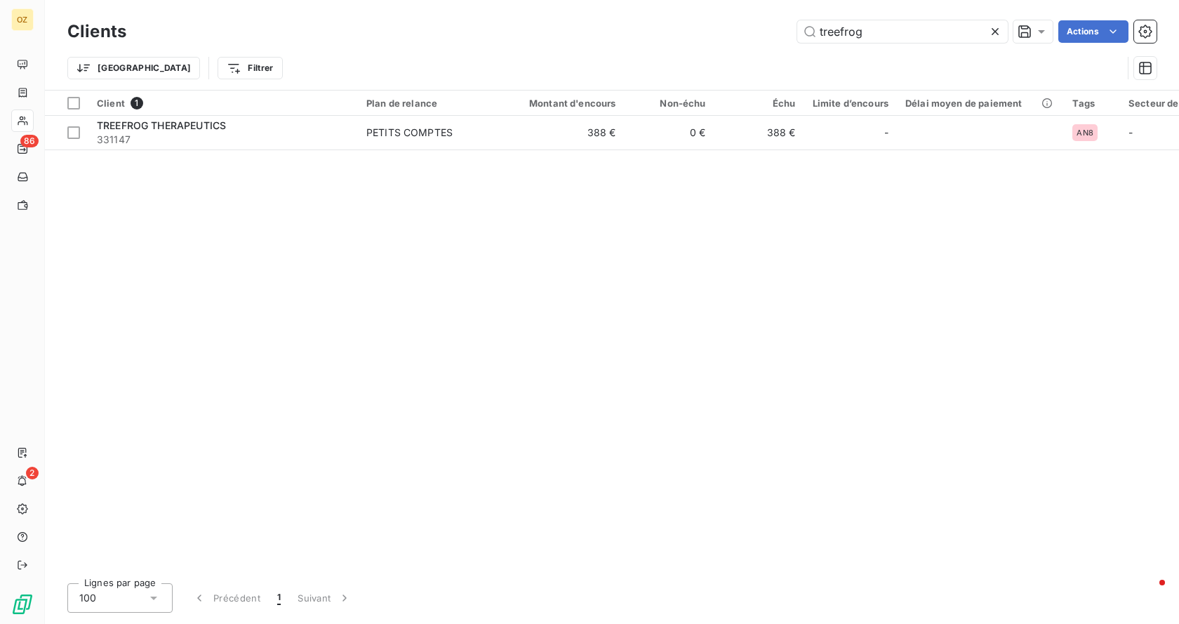
drag, startPoint x: 807, startPoint y: 23, endPoint x: 726, endPoint y: 10, distance: 81.8
click at [726, 10] on div "Clients treefrog Actions Trier Filtrer" at bounding box center [612, 45] width 1134 height 90
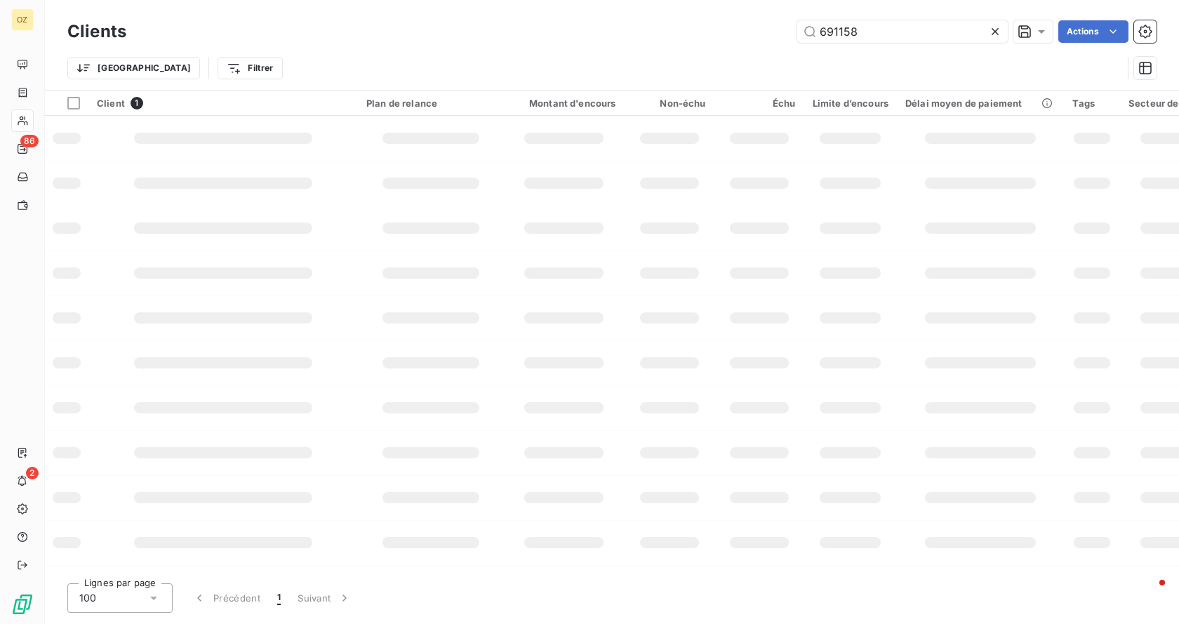
type input "691158"
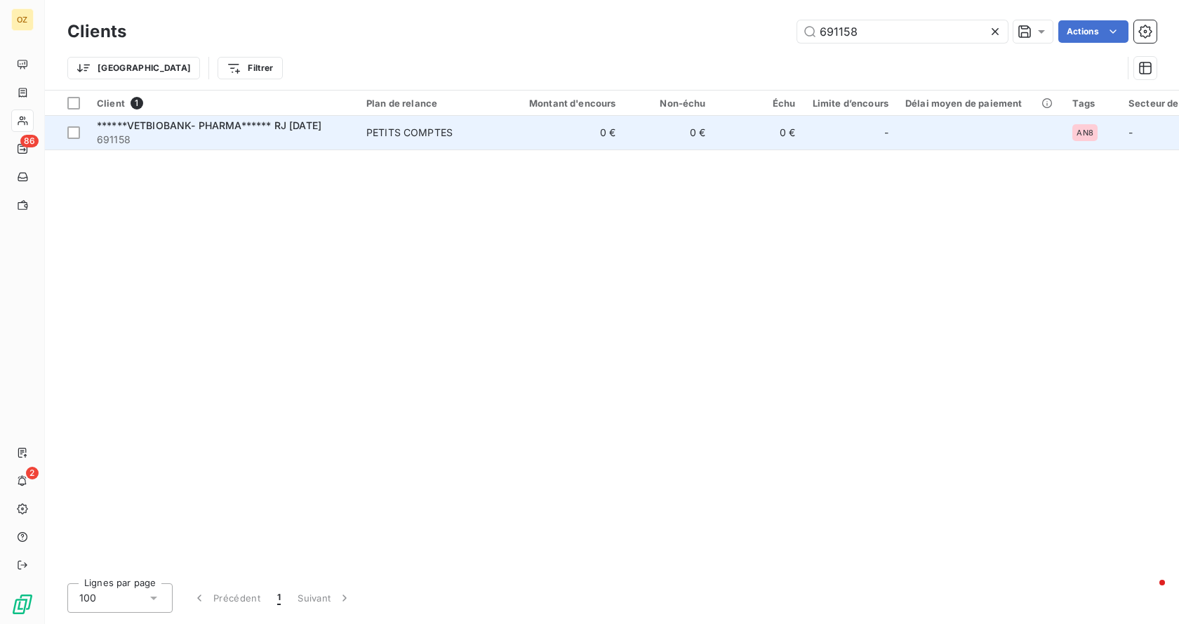
click at [189, 129] on span "******VETBIOBANK- PHARMA****** RJ [DATE]" at bounding box center [209, 125] width 225 height 12
